Goal: Information Seeking & Learning: Compare options

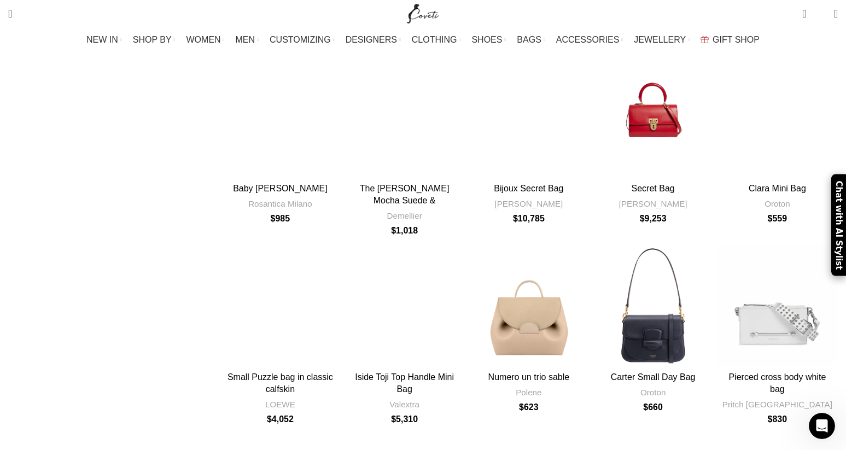
scroll to position [1130, 0]
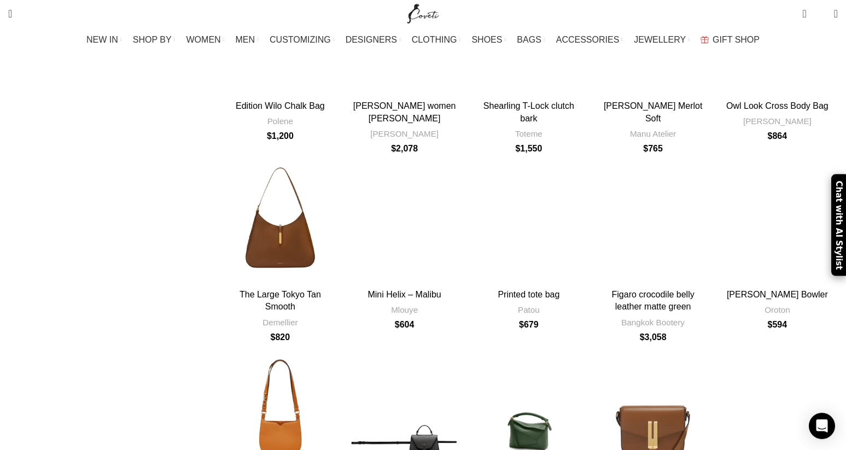
scroll to position [2540, 0]
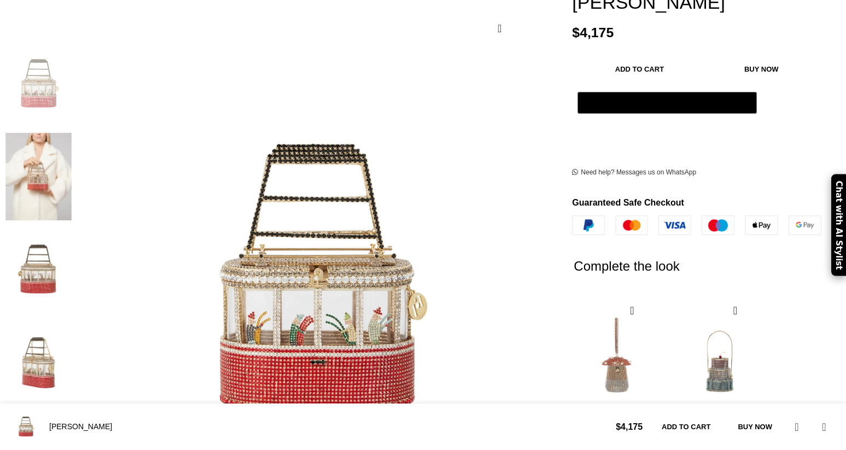
scroll to position [302, 0]
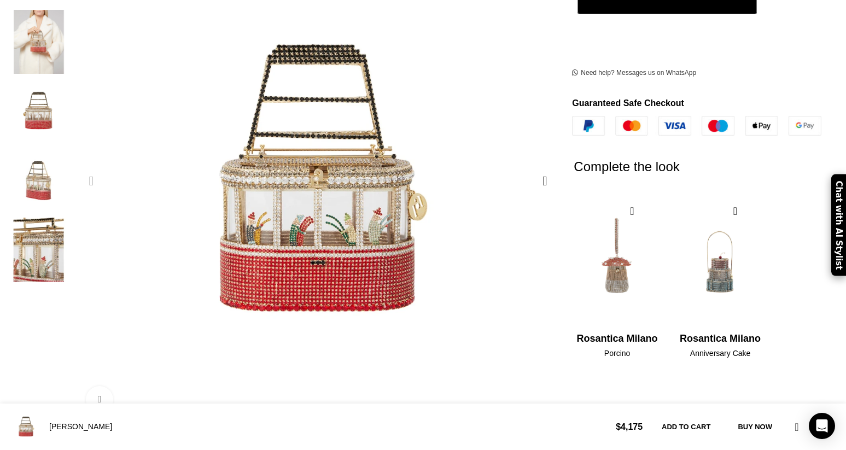
click at [350, 166] on img "1 / 5" at bounding box center [257, 23] width 615 height 821
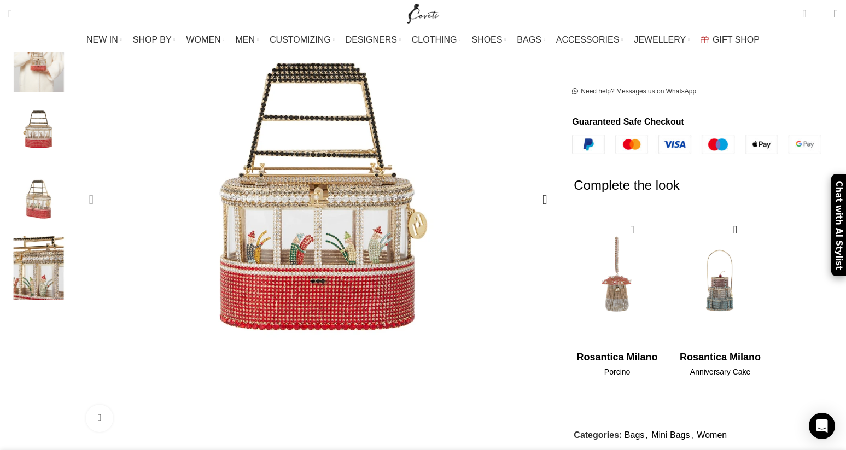
scroll to position [235, 0]
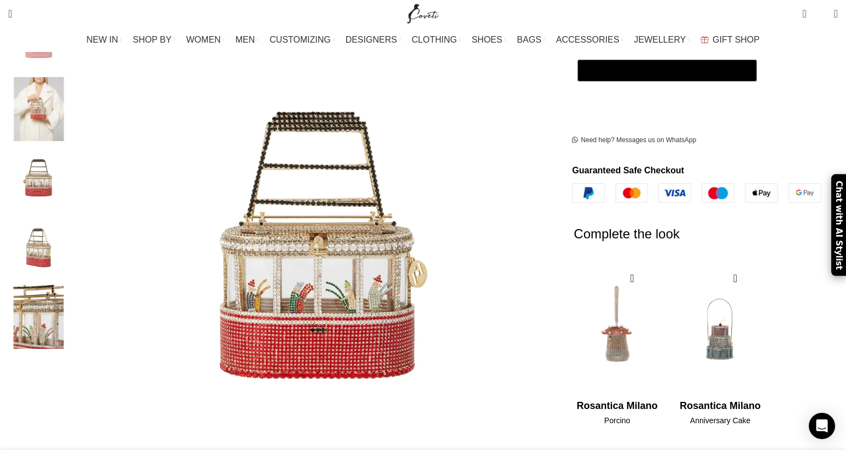
click at [594, 320] on img "1 / 2" at bounding box center [617, 330] width 89 height 135
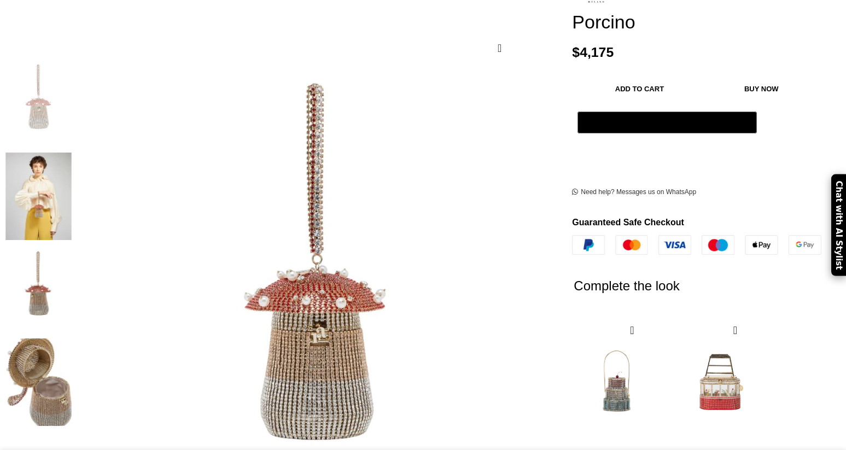
scroll to position [184, 0]
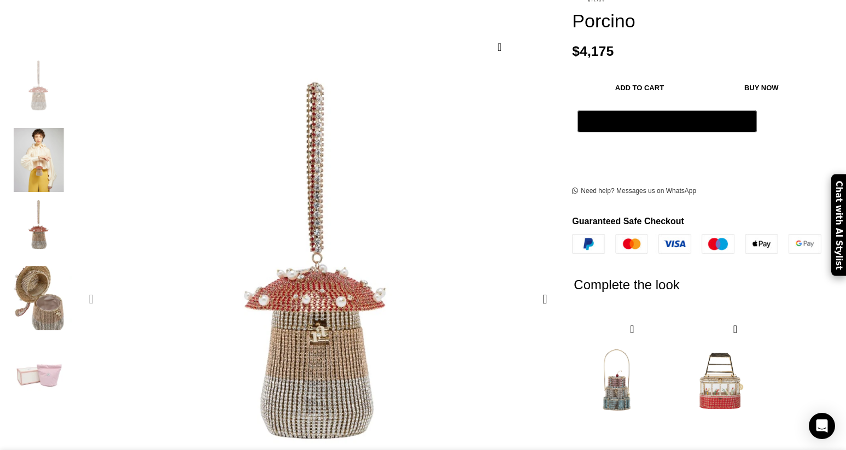
click at [357, 271] on img "1 / 5" at bounding box center [258, 211] width 394 height 525
click at [531, 286] on div "Next slide" at bounding box center [544, 299] width 27 height 27
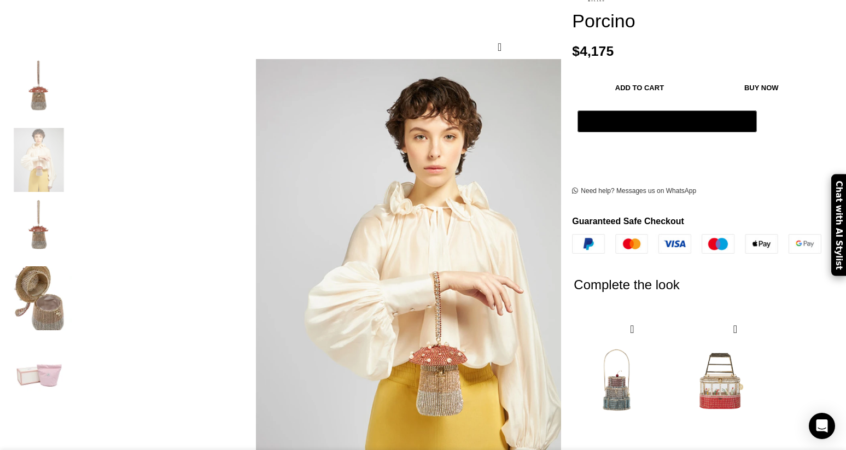
scroll to position [0, 97]
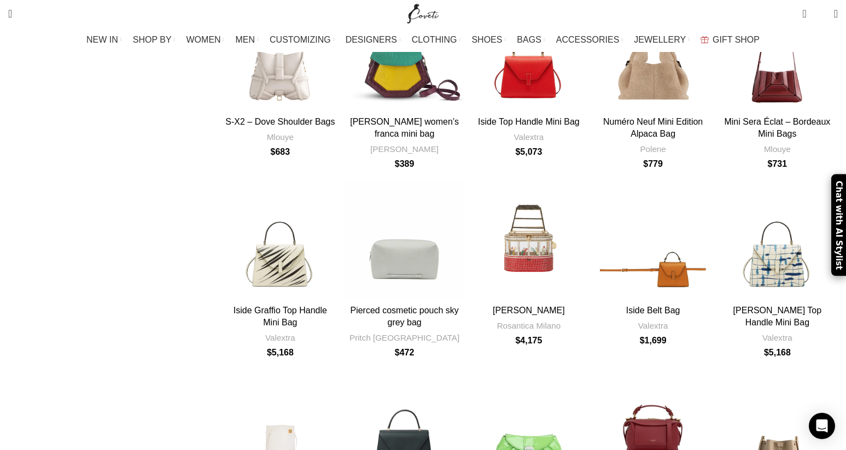
scroll to position [3088, 0]
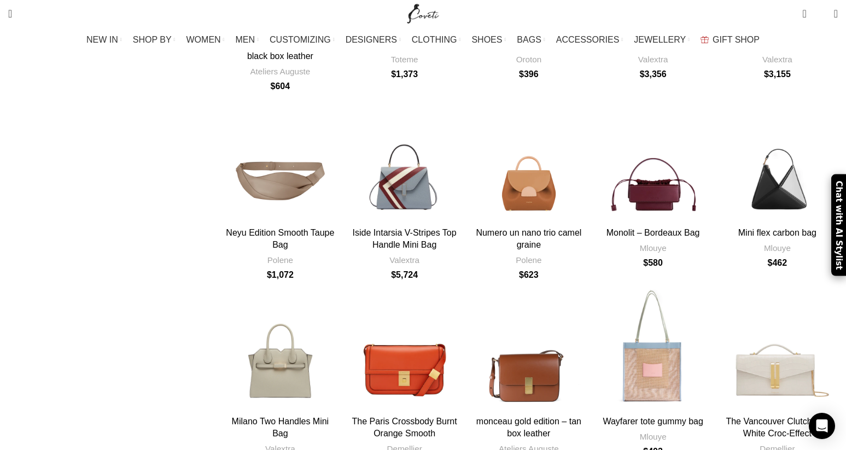
scroll to position [5242, 0]
